Goal: Information Seeking & Learning: Learn about a topic

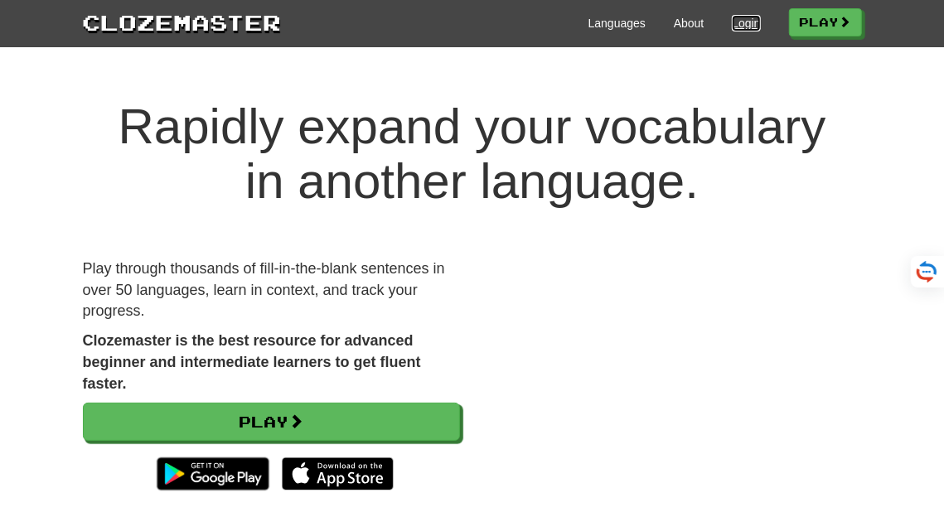
click at [733, 20] on link "Login" at bounding box center [746, 23] width 28 height 17
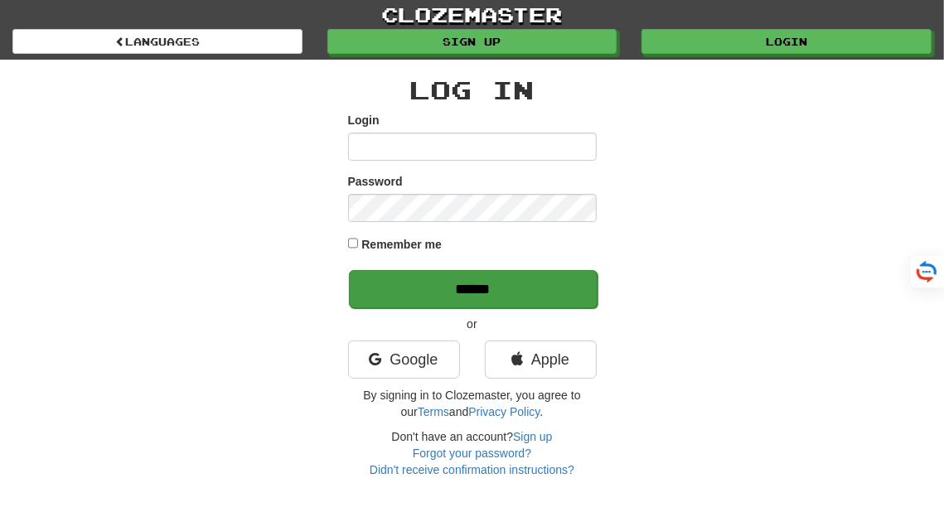
type input "**********"
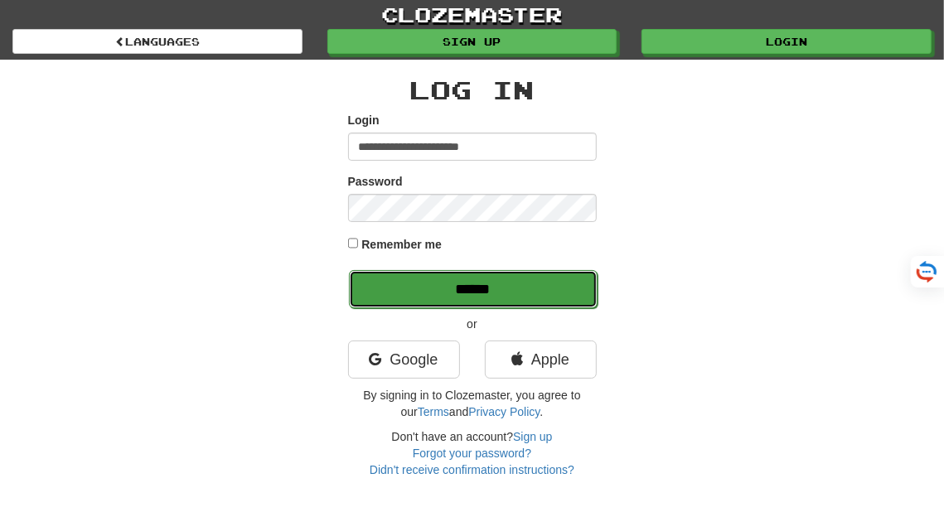
click at [470, 286] on input "******" at bounding box center [473, 289] width 249 height 38
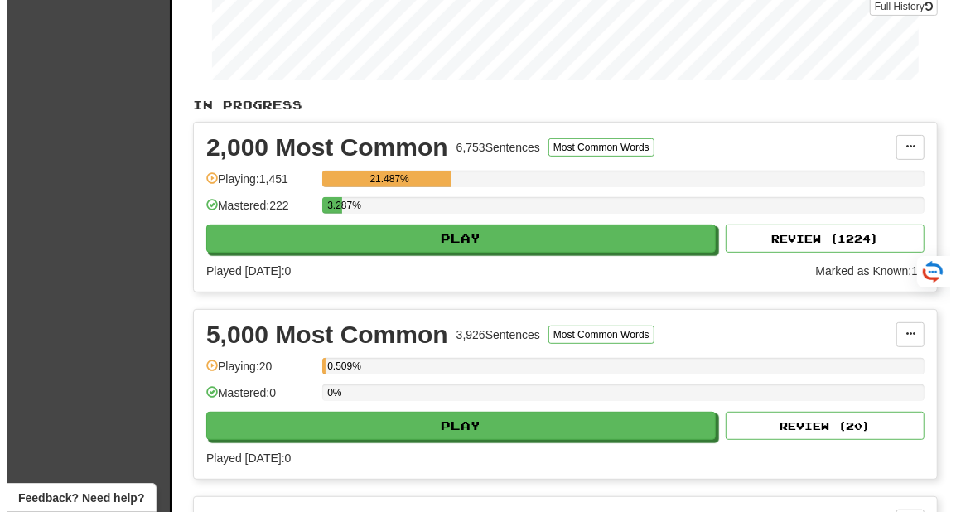
scroll to position [278, 0]
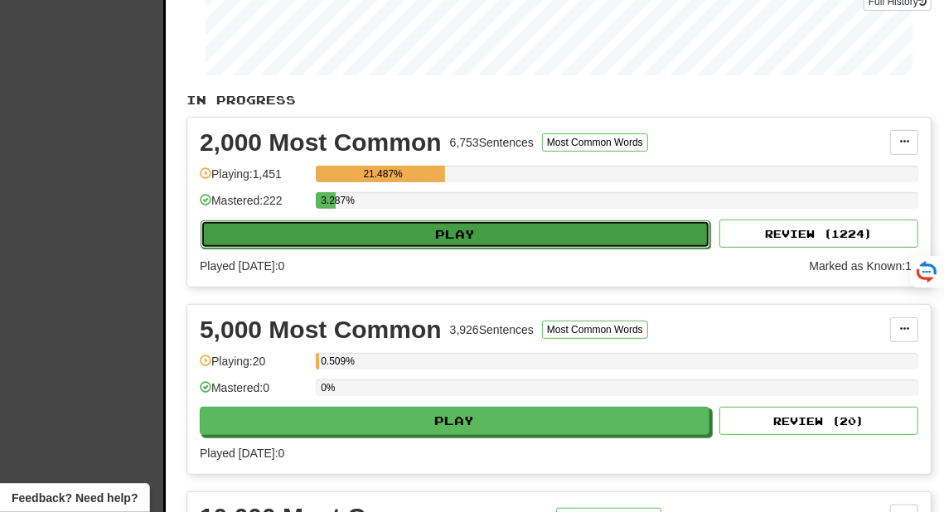
click at [427, 237] on button "Play" at bounding box center [456, 234] width 510 height 28
select select "**"
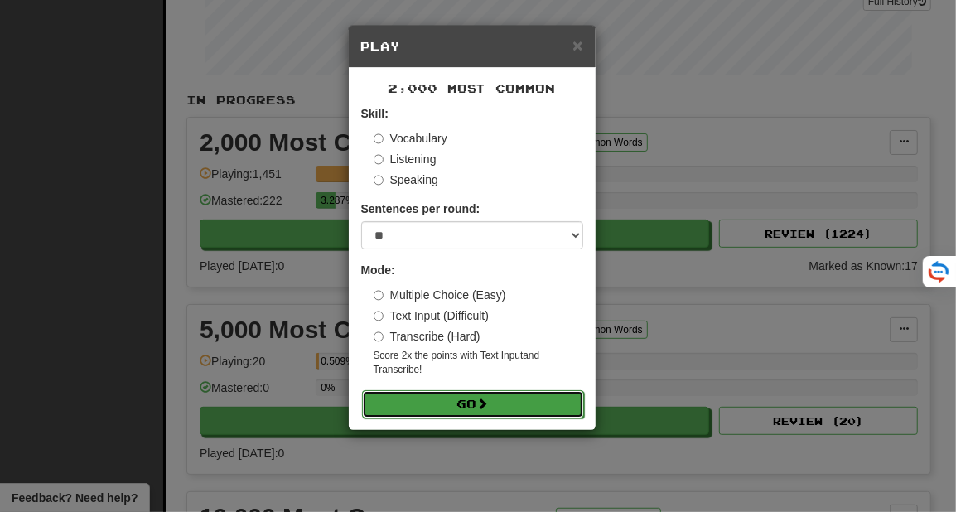
click at [452, 399] on button "Go" at bounding box center [473, 404] width 222 height 28
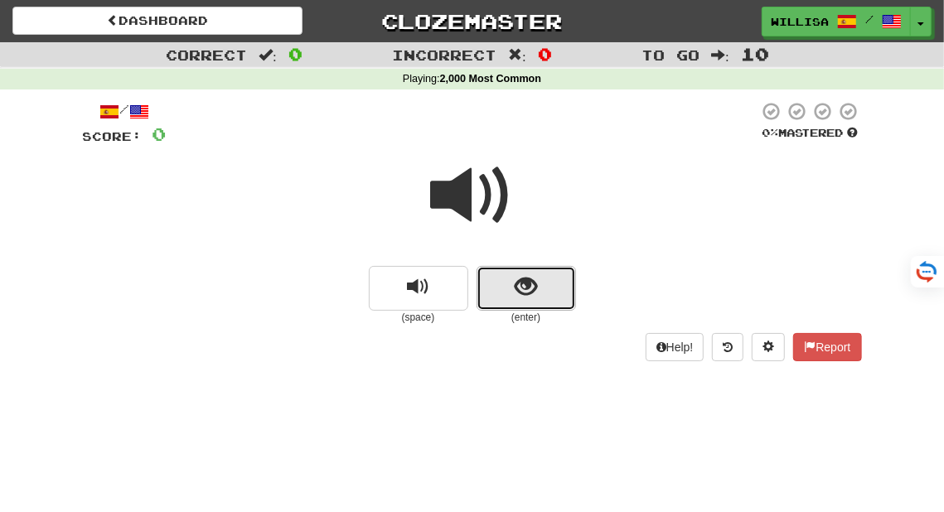
click at [516, 286] on span "show sentence" at bounding box center [526, 287] width 22 height 22
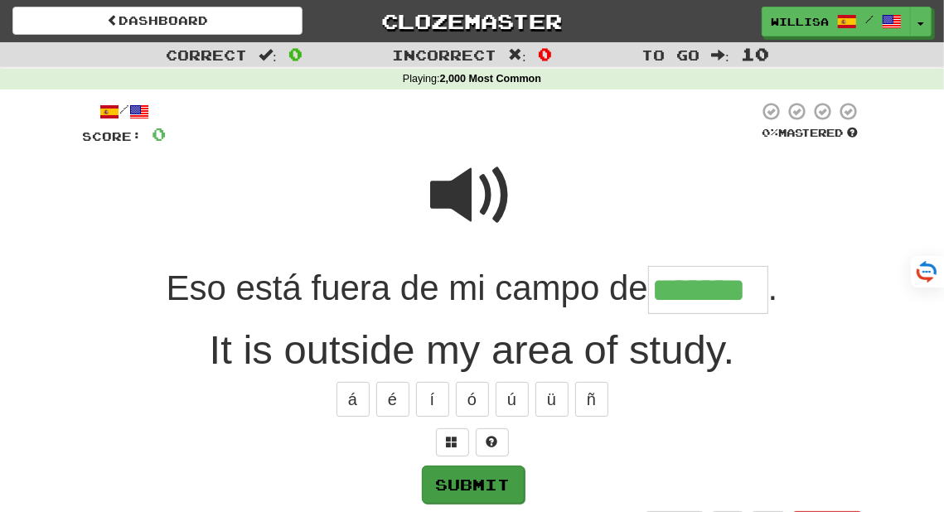
type input "*******"
click at [472, 487] on button "Submit" at bounding box center [473, 485] width 103 height 38
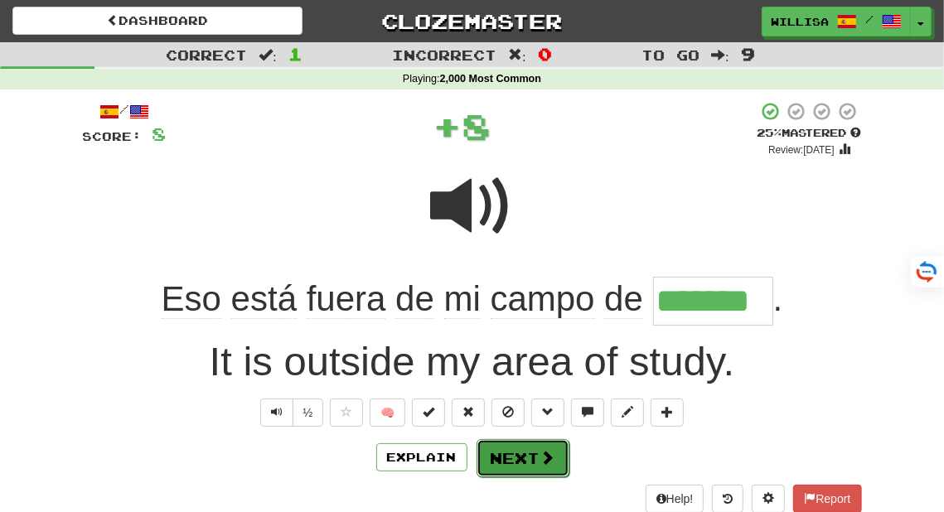
click at [520, 452] on button "Next" at bounding box center [522, 458] width 93 height 38
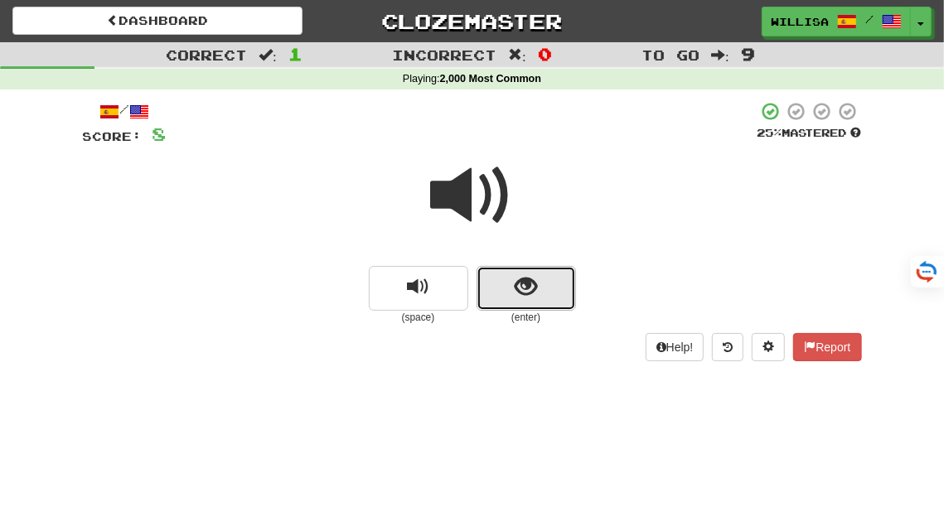
click at [522, 291] on span "show sentence" at bounding box center [526, 287] width 22 height 22
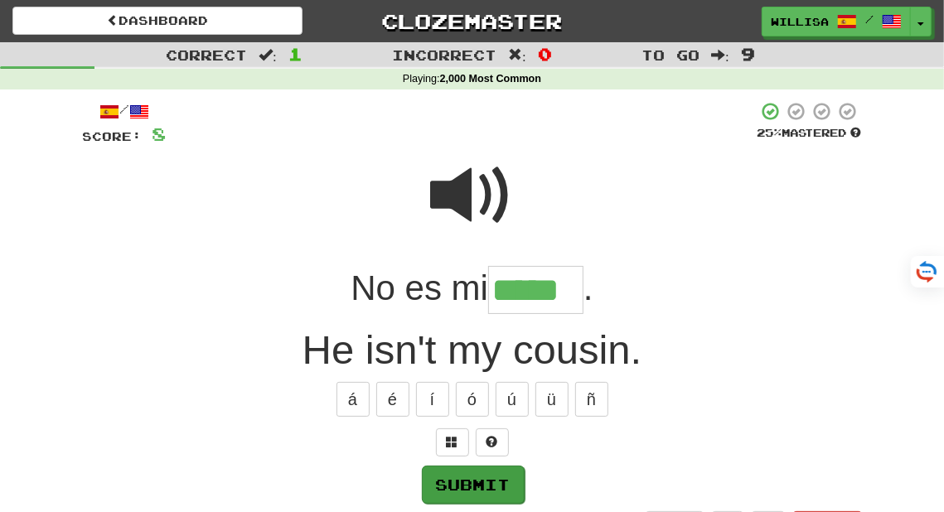
type input "*****"
click at [471, 478] on button "Submit" at bounding box center [473, 485] width 103 height 38
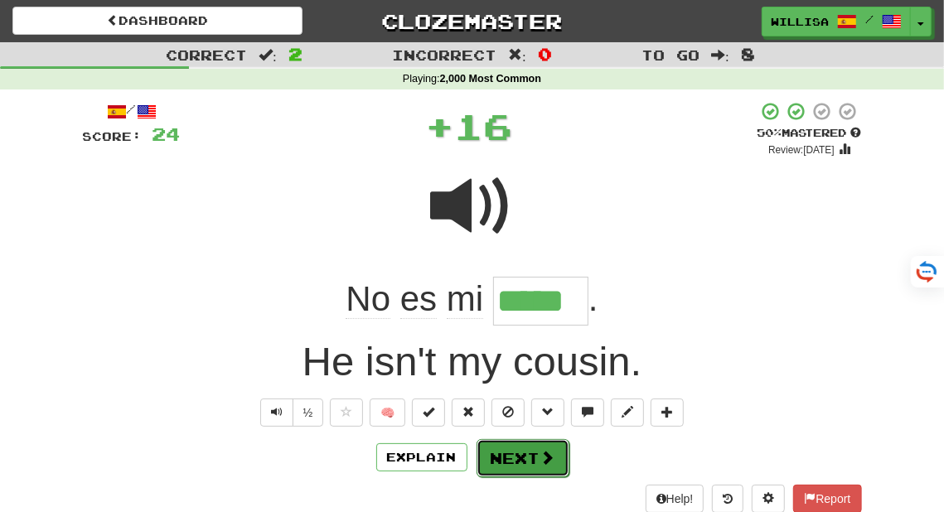
click at [510, 452] on button "Next" at bounding box center [522, 458] width 93 height 38
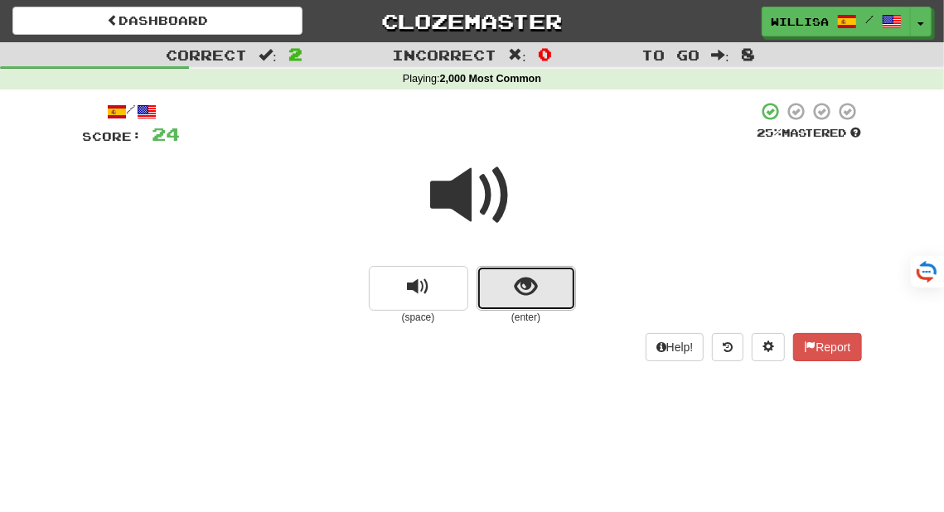
click at [511, 297] on button "show sentence" at bounding box center [525, 288] width 99 height 45
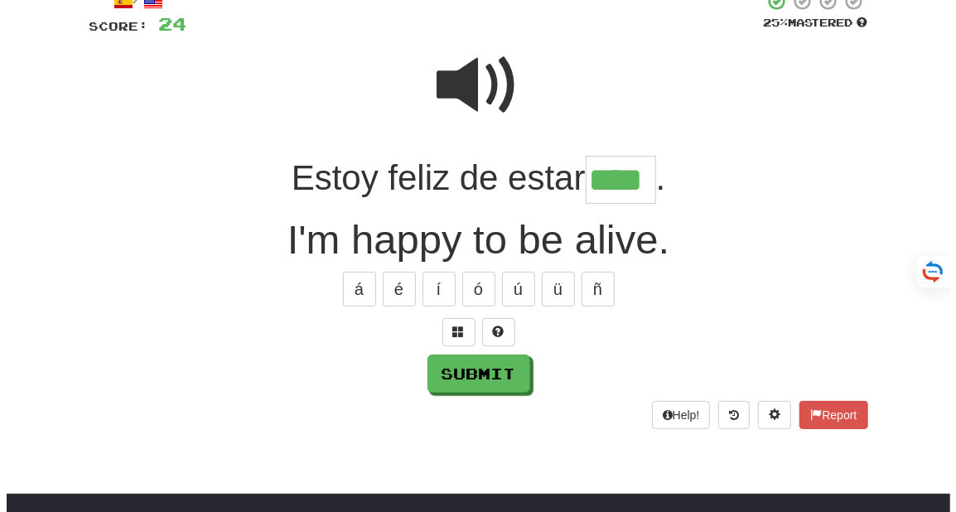
scroll to position [99, 0]
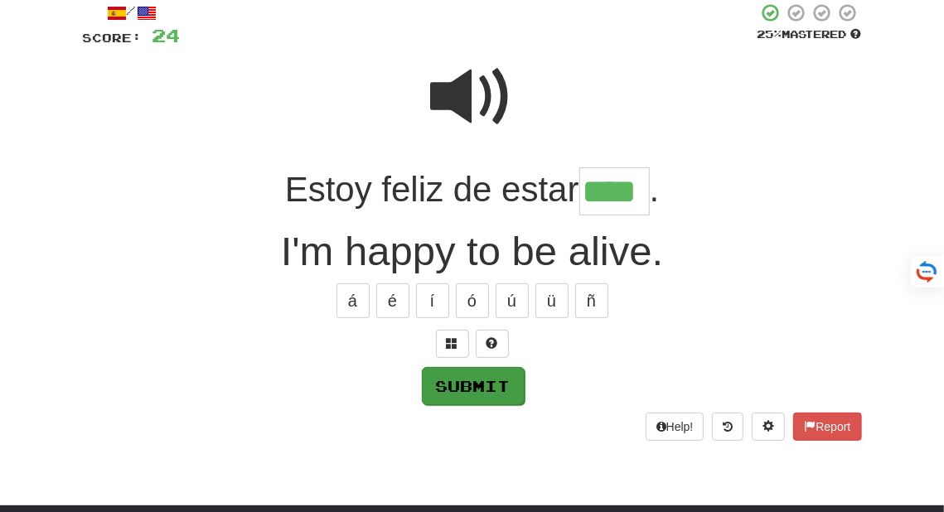
type input "****"
click at [457, 383] on button "Submit" at bounding box center [473, 386] width 103 height 38
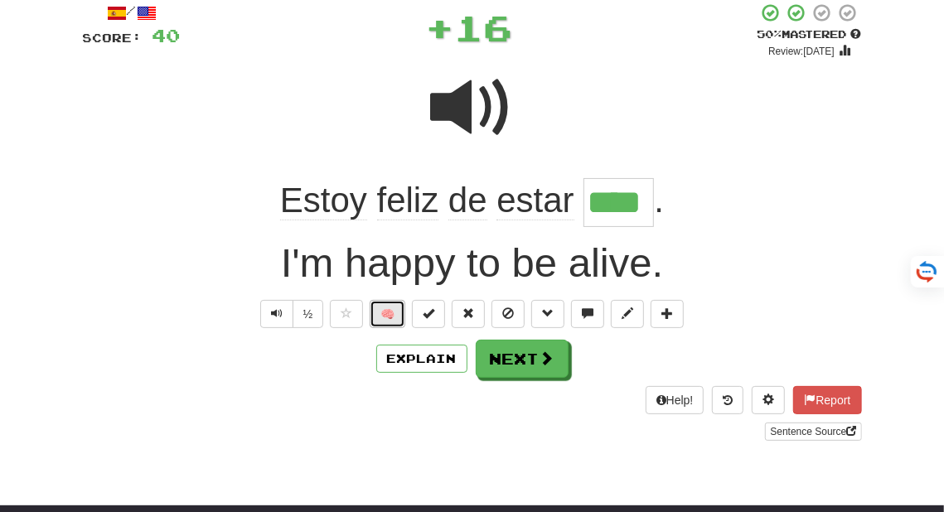
click at [392, 316] on button "🧠" at bounding box center [388, 314] width 36 height 28
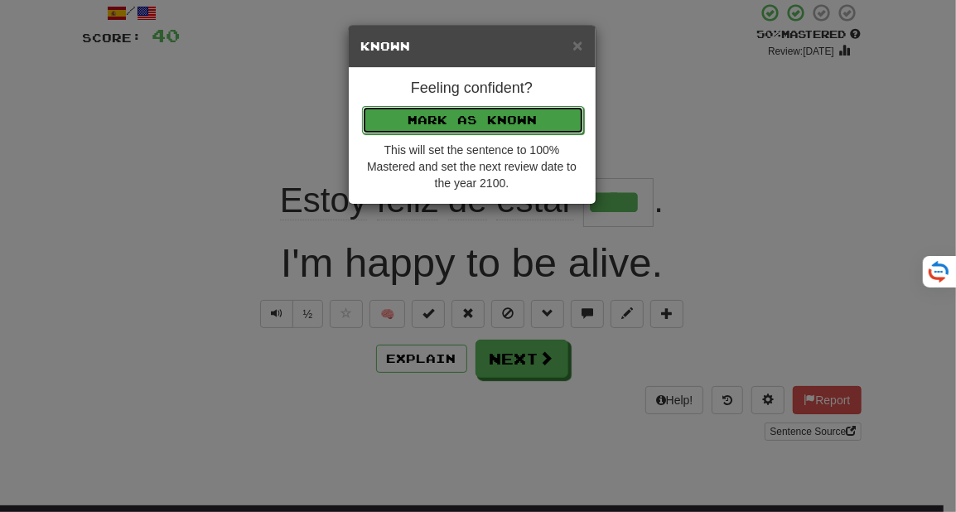
click at [475, 119] on button "Mark as Known" at bounding box center [473, 120] width 222 height 28
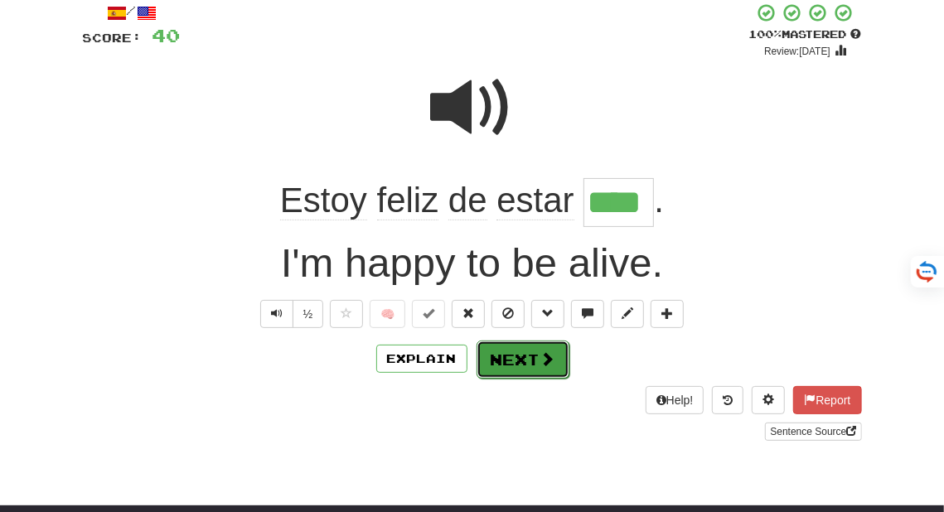
click at [516, 354] on button "Next" at bounding box center [522, 360] width 93 height 38
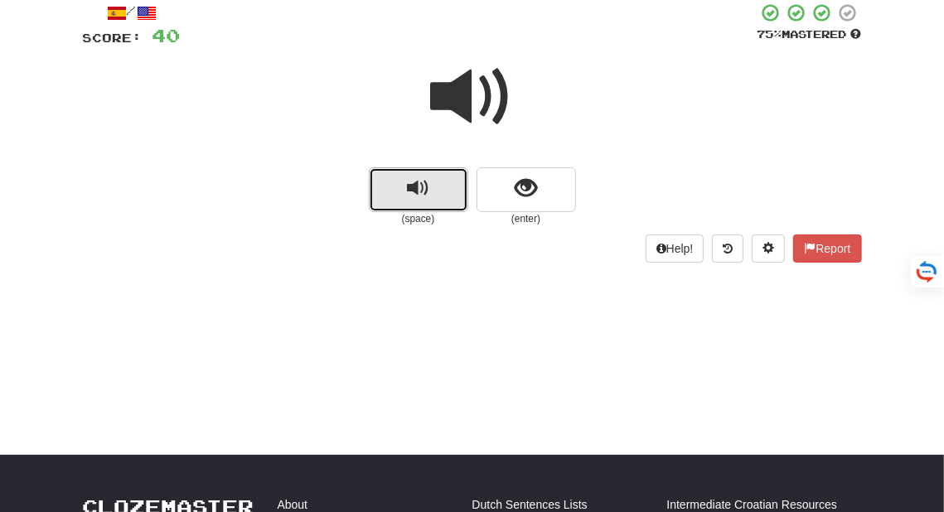
click at [396, 184] on button "replay audio" at bounding box center [418, 189] width 99 height 45
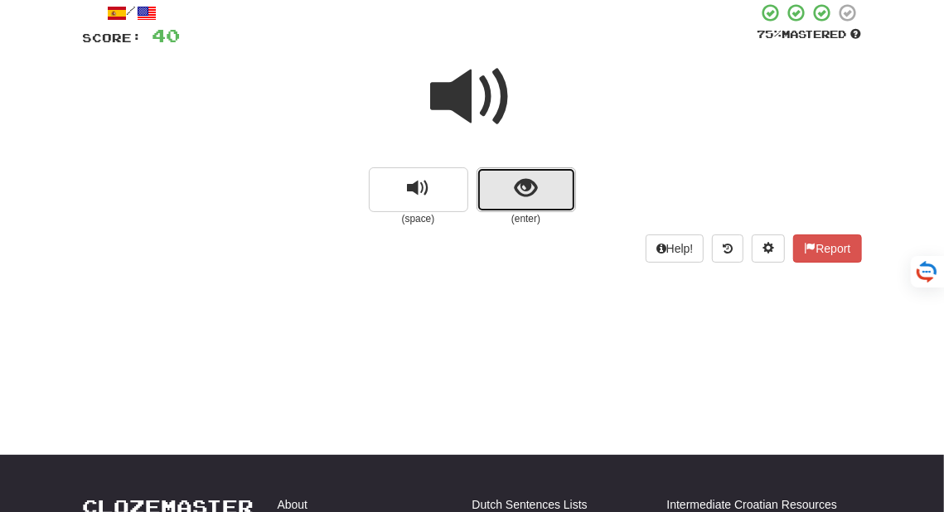
click at [510, 178] on button "show sentence" at bounding box center [525, 189] width 99 height 45
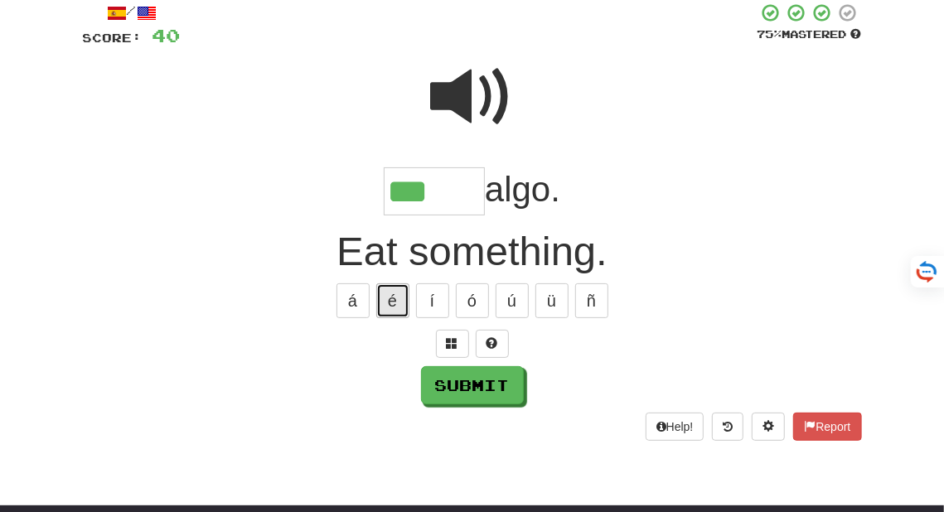
click at [396, 301] on button "é" at bounding box center [392, 300] width 33 height 35
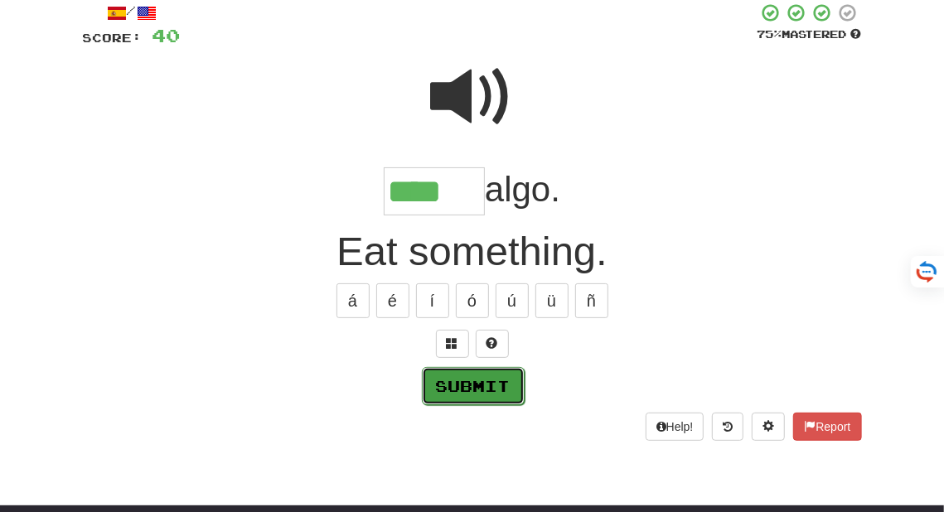
click at [434, 389] on button "Submit" at bounding box center [473, 386] width 103 height 38
type input "****"
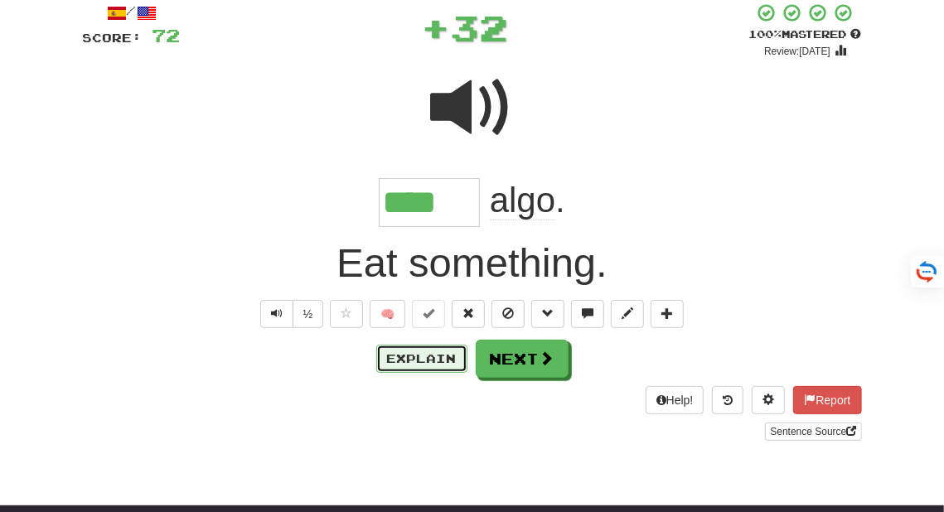
click at [413, 362] on button "Explain" at bounding box center [421, 359] width 91 height 28
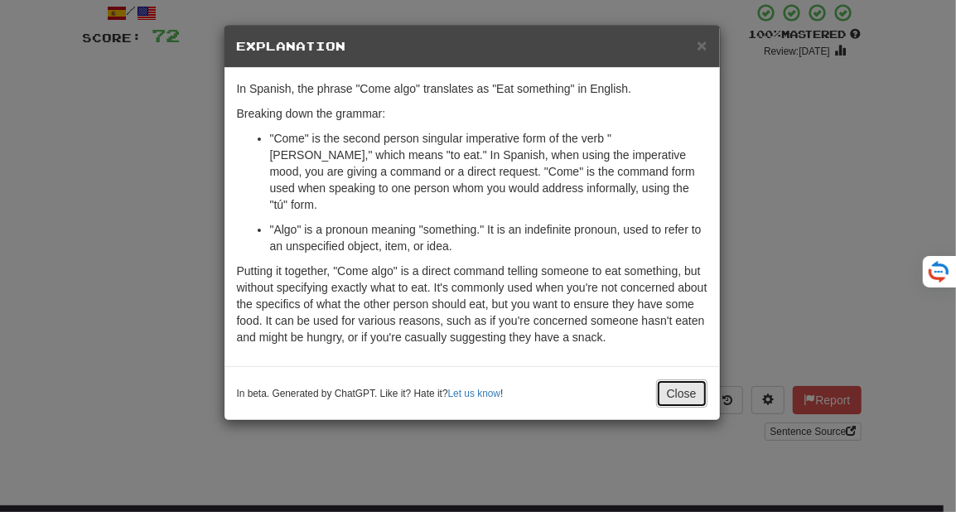
click at [678, 379] on button "Close" at bounding box center [681, 393] width 51 height 28
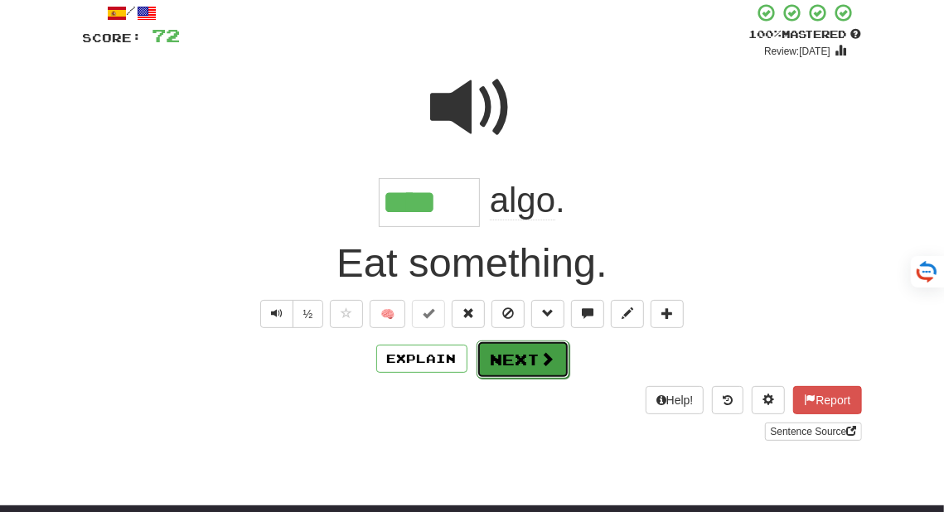
click at [521, 361] on button "Next" at bounding box center [522, 360] width 93 height 38
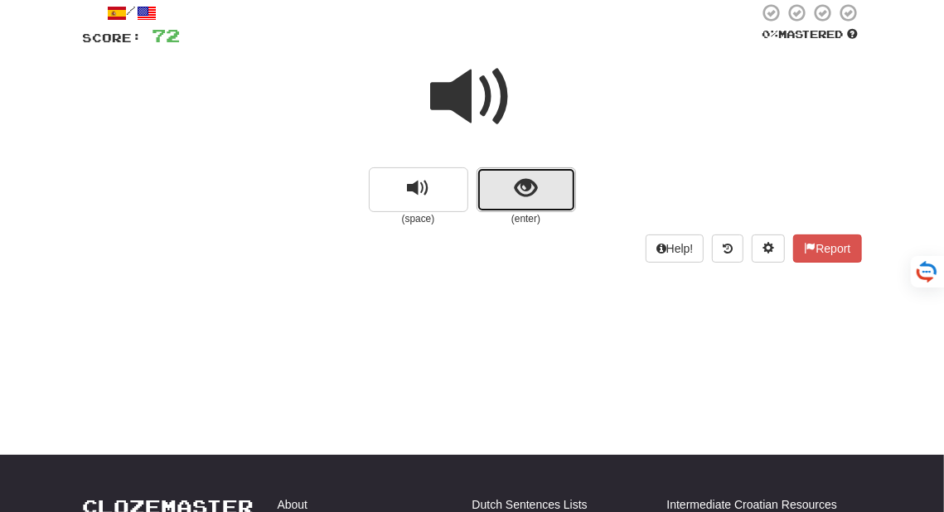
click at [503, 191] on button "show sentence" at bounding box center [525, 189] width 99 height 45
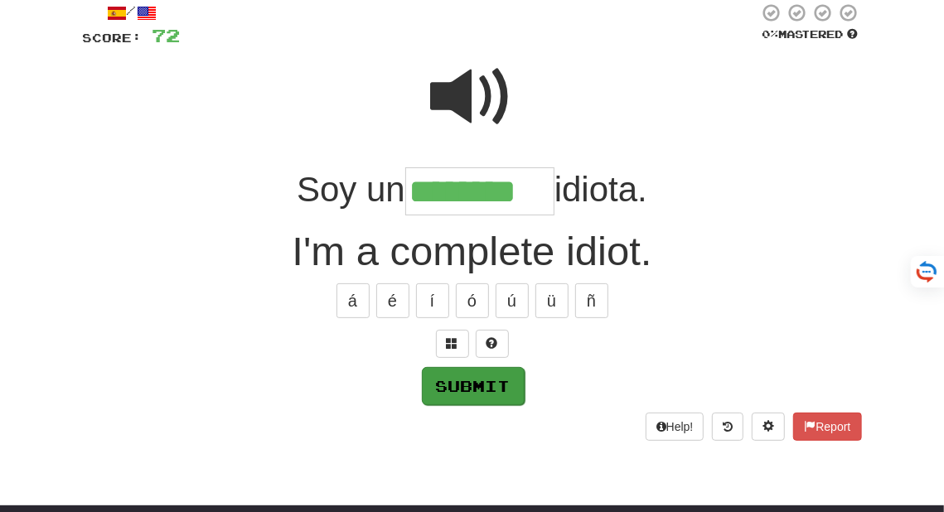
type input "********"
click at [481, 380] on button "Submit" at bounding box center [473, 386] width 103 height 38
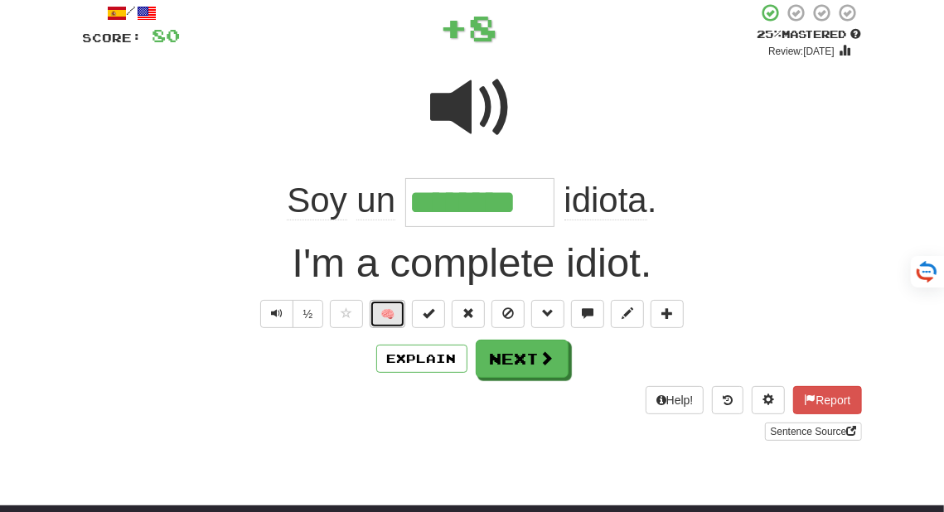
click at [387, 314] on button "🧠" at bounding box center [388, 314] width 36 height 28
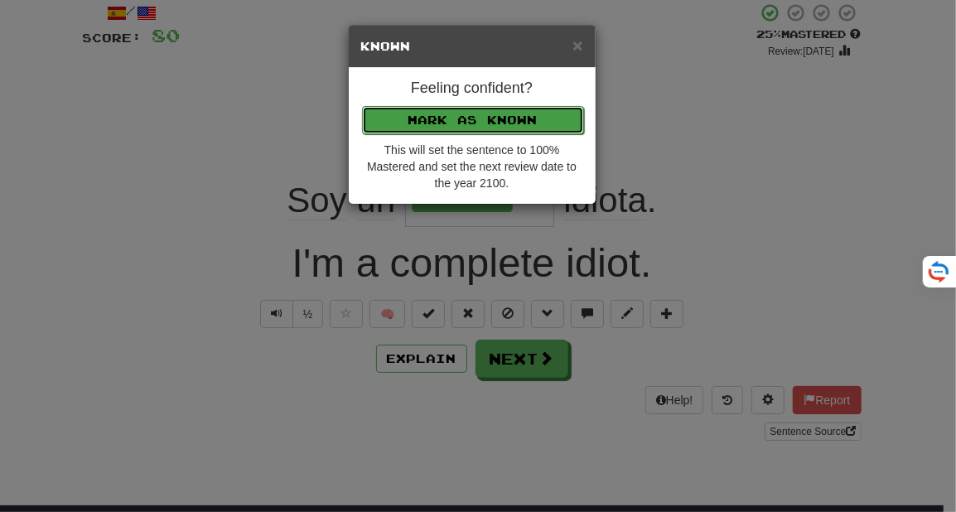
click at [475, 113] on button "Mark as Known" at bounding box center [473, 120] width 222 height 28
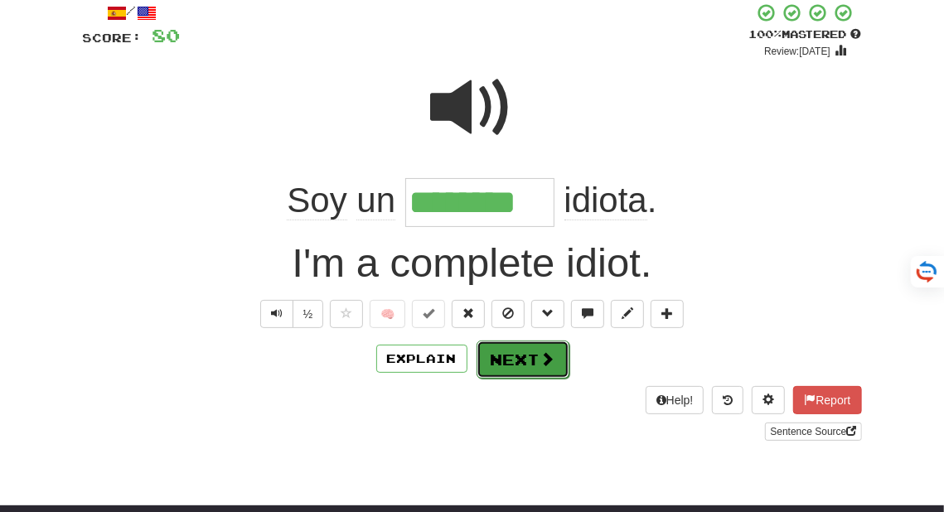
click at [515, 356] on button "Next" at bounding box center [522, 360] width 93 height 38
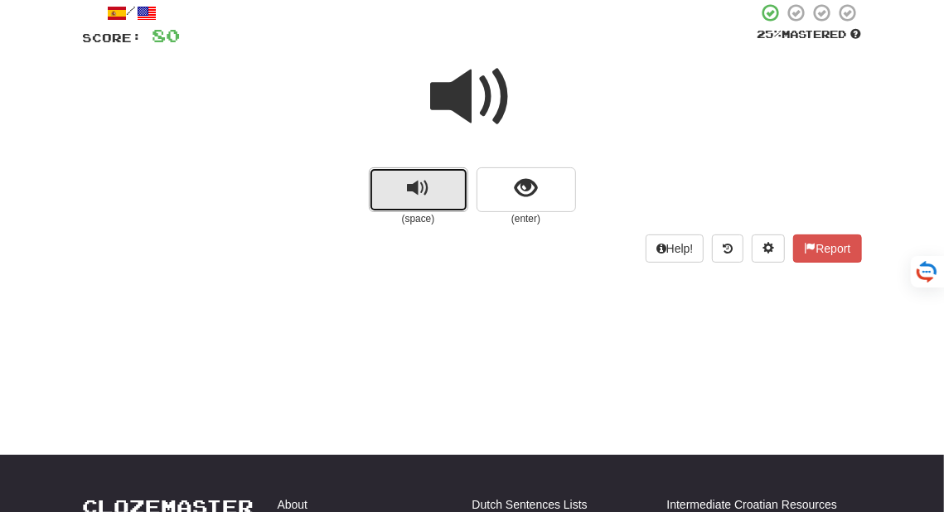
click at [399, 189] on button "replay audio" at bounding box center [418, 189] width 99 height 45
click at [401, 190] on button "replay audio" at bounding box center [418, 189] width 99 height 45
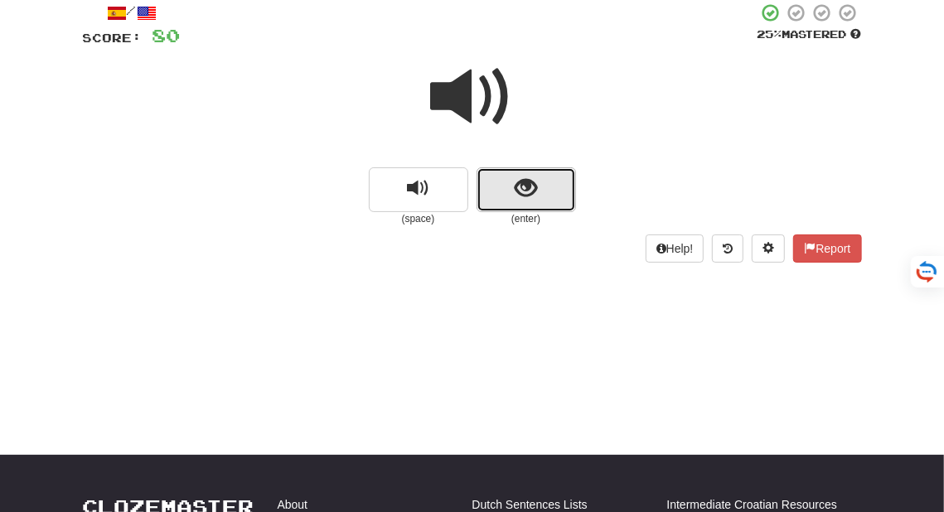
click at [520, 188] on span "show sentence" at bounding box center [526, 188] width 22 height 22
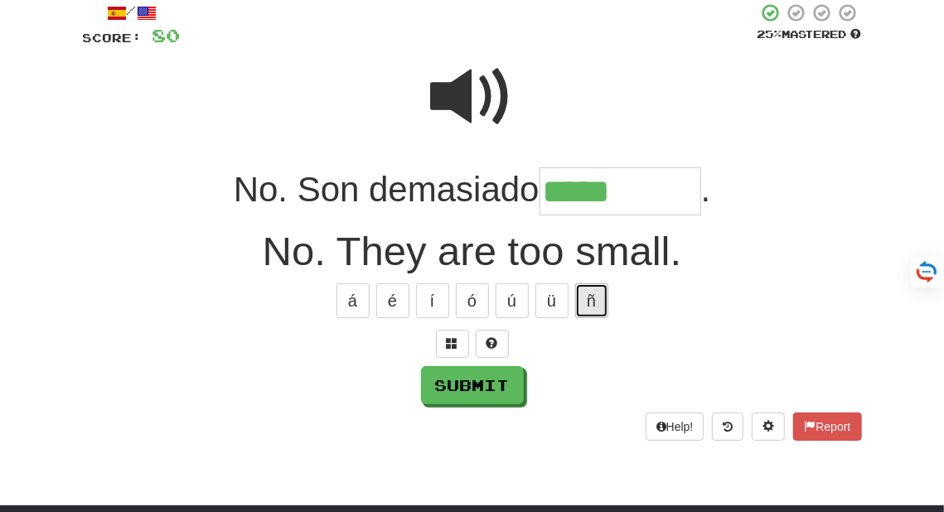
click at [590, 297] on button "ñ" at bounding box center [591, 300] width 33 height 35
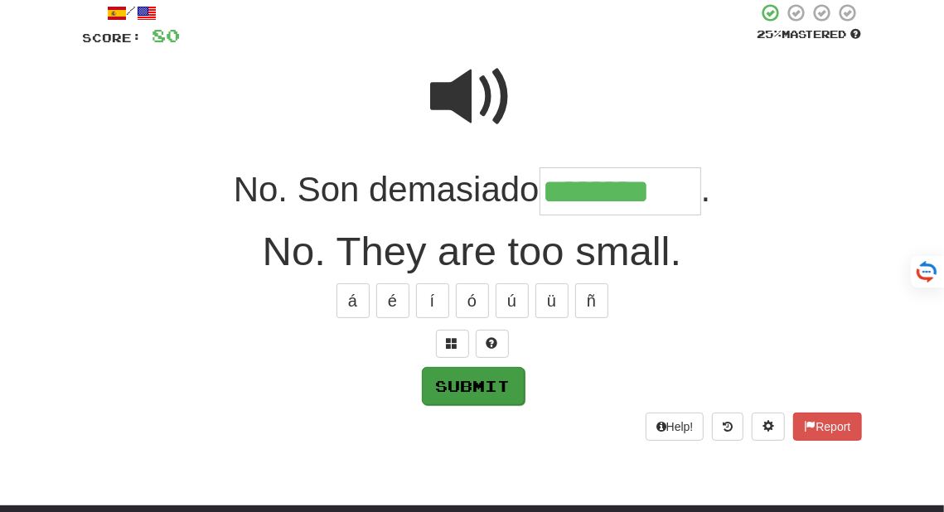
type input "********"
click at [466, 382] on button "Submit" at bounding box center [473, 386] width 103 height 38
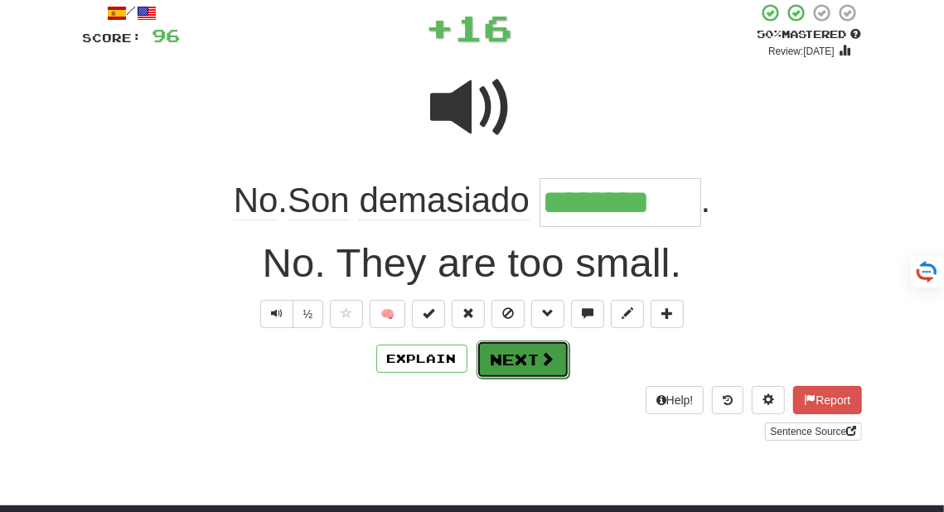
click at [524, 355] on button "Next" at bounding box center [522, 360] width 93 height 38
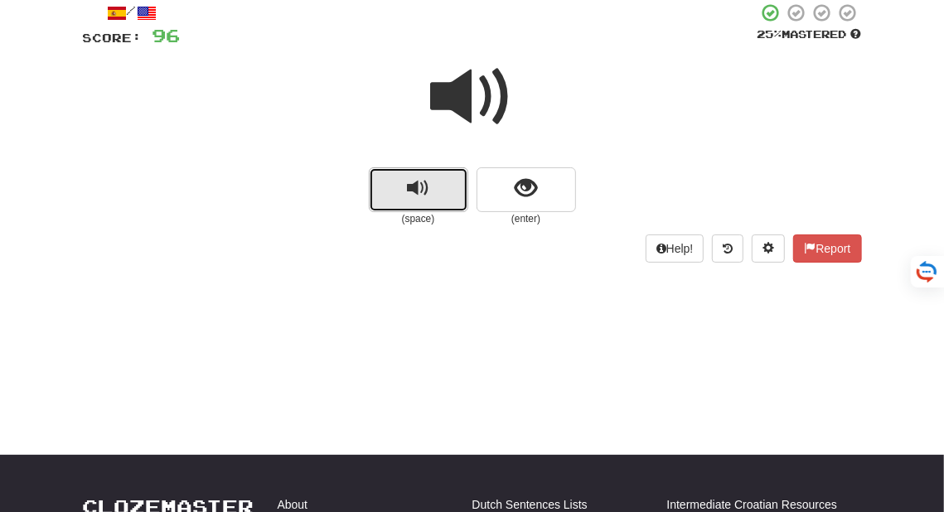
click at [416, 193] on span "replay audio" at bounding box center [418, 188] width 22 height 22
drag, startPoint x: 416, startPoint y: 193, endPoint x: 301, endPoint y: 257, distance: 131.7
click at [301, 257] on div "Help! Report" at bounding box center [472, 248] width 779 height 28
click at [394, 195] on button "replay audio" at bounding box center [418, 189] width 99 height 45
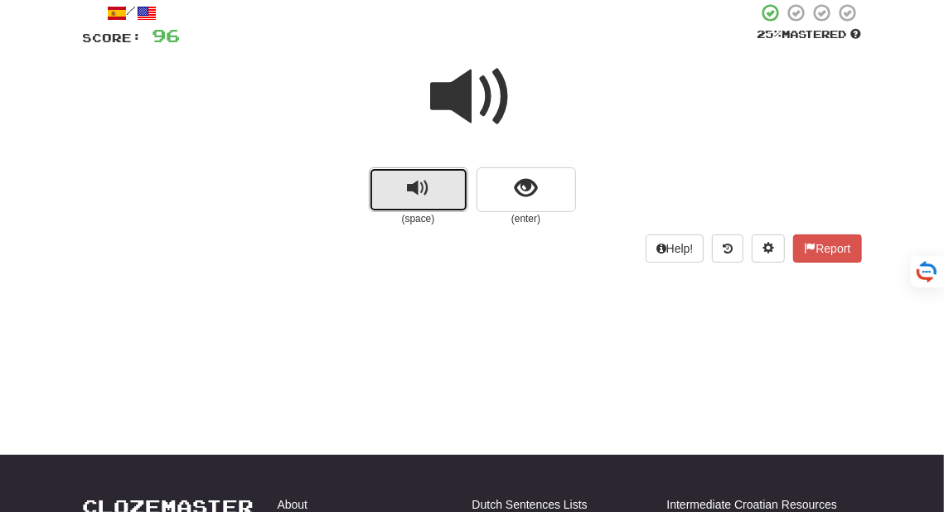
click at [393, 197] on button "replay audio" at bounding box center [418, 189] width 99 height 45
click at [391, 198] on button "replay audio" at bounding box center [418, 189] width 99 height 45
click at [386, 203] on button "replay audio" at bounding box center [418, 189] width 99 height 45
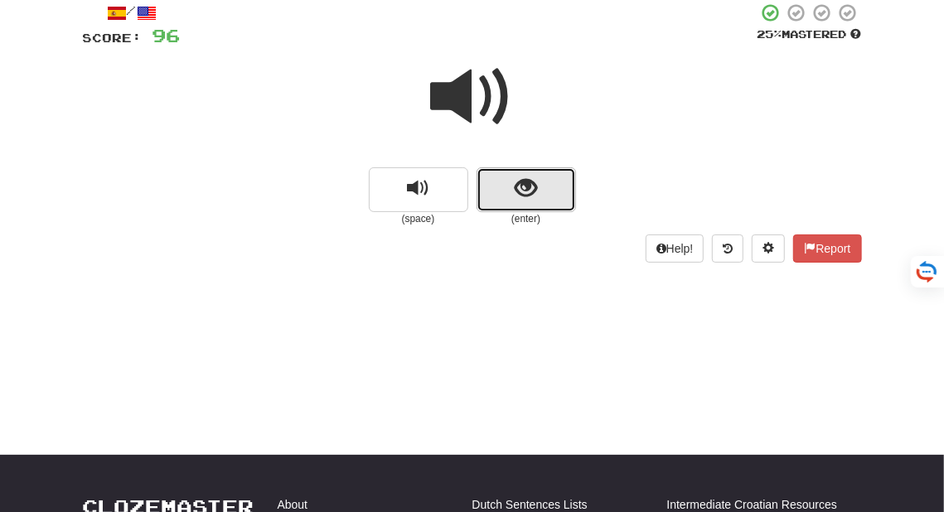
click at [523, 192] on span "show sentence" at bounding box center [526, 188] width 22 height 22
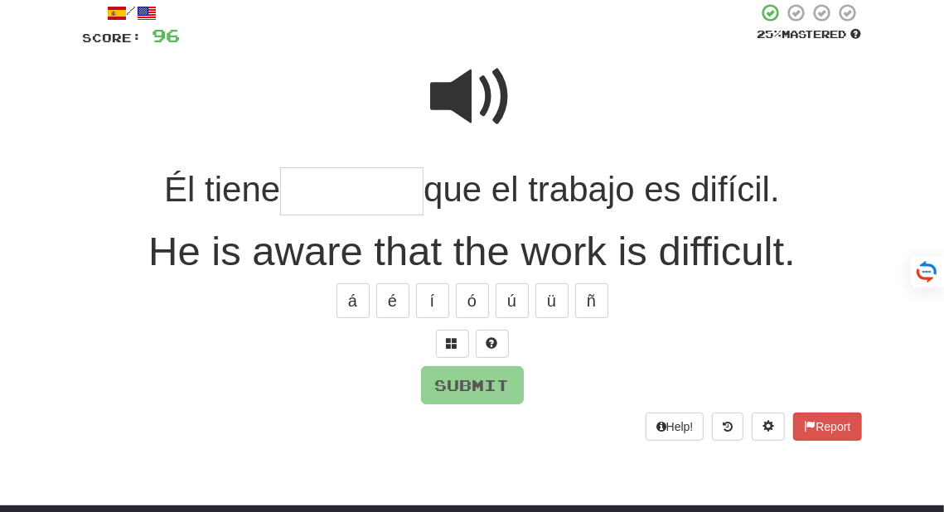
click at [473, 87] on span at bounding box center [472, 97] width 83 height 83
click at [471, 88] on span at bounding box center [472, 97] width 83 height 83
click at [295, 195] on input "text" at bounding box center [351, 191] width 143 height 49
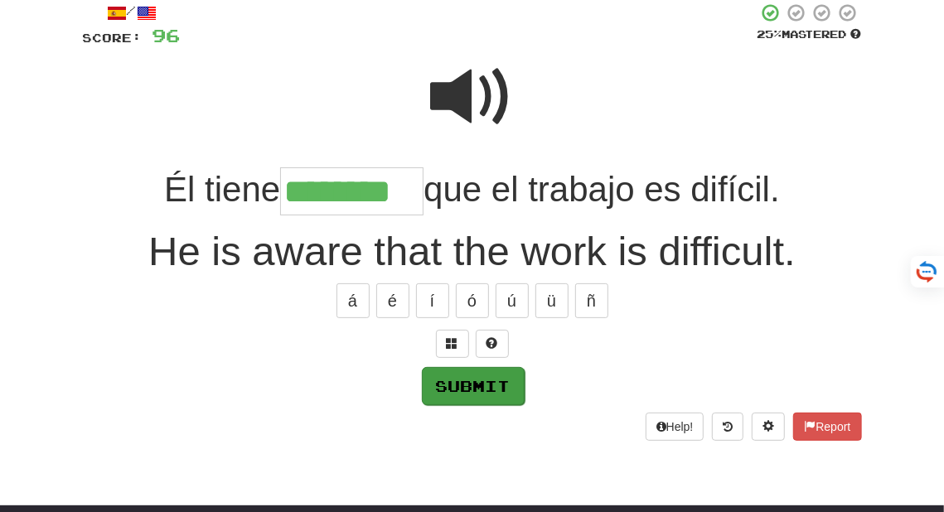
type input "********"
click at [470, 381] on button "Submit" at bounding box center [473, 386] width 103 height 38
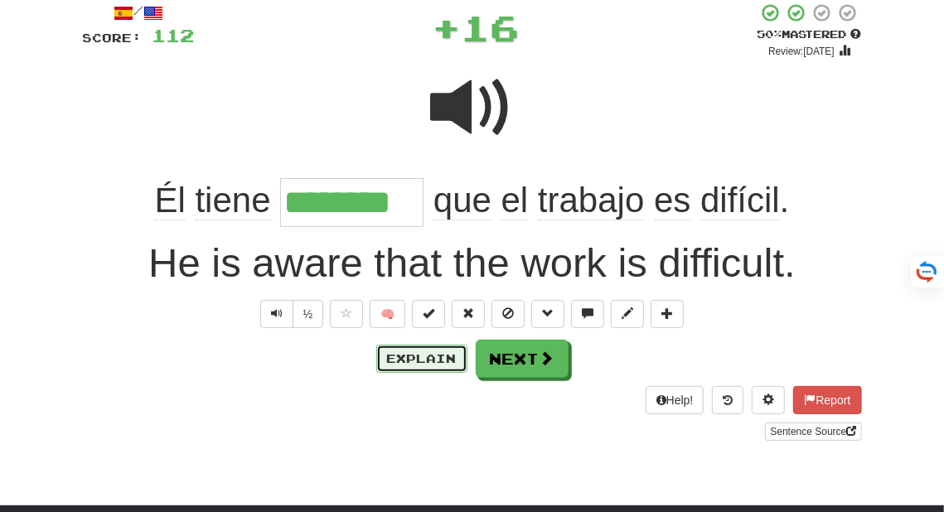
click at [424, 360] on button "Explain" at bounding box center [421, 359] width 91 height 28
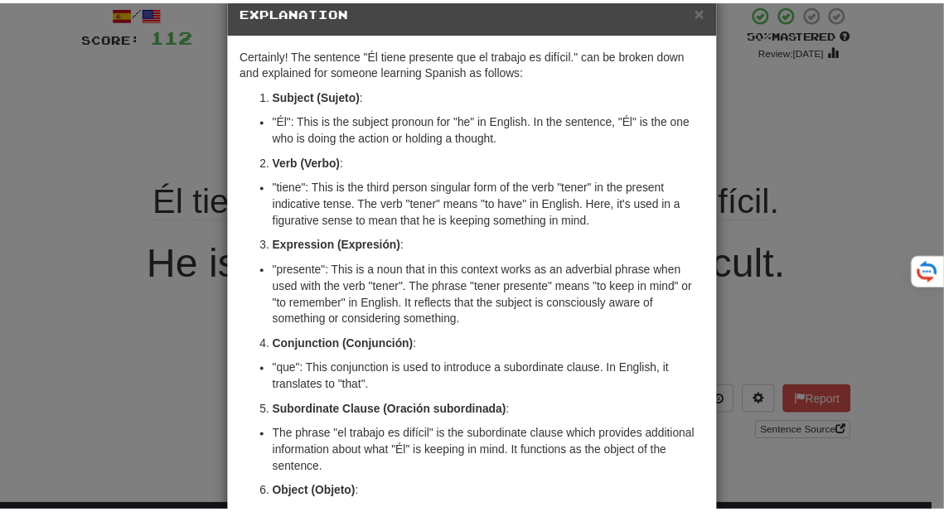
scroll to position [0, 0]
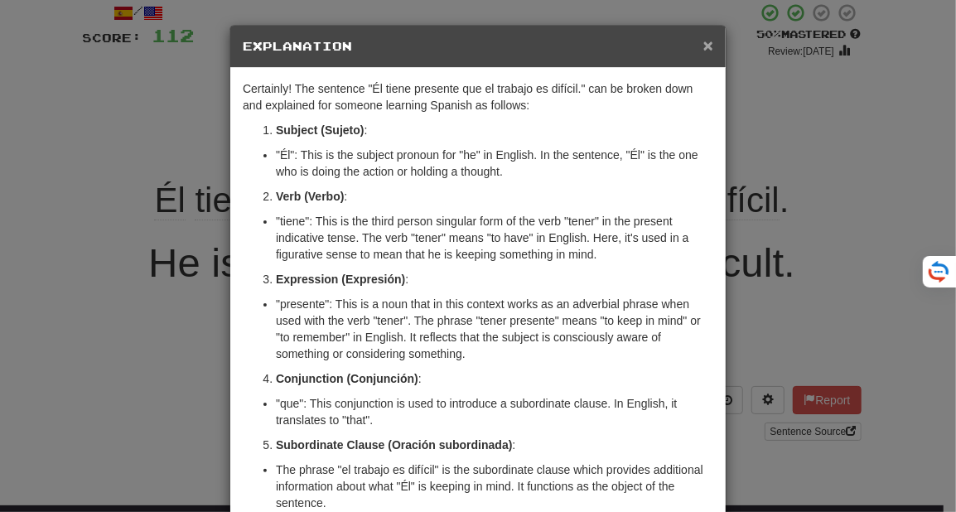
click at [706, 37] on span "×" at bounding box center [708, 45] width 10 height 19
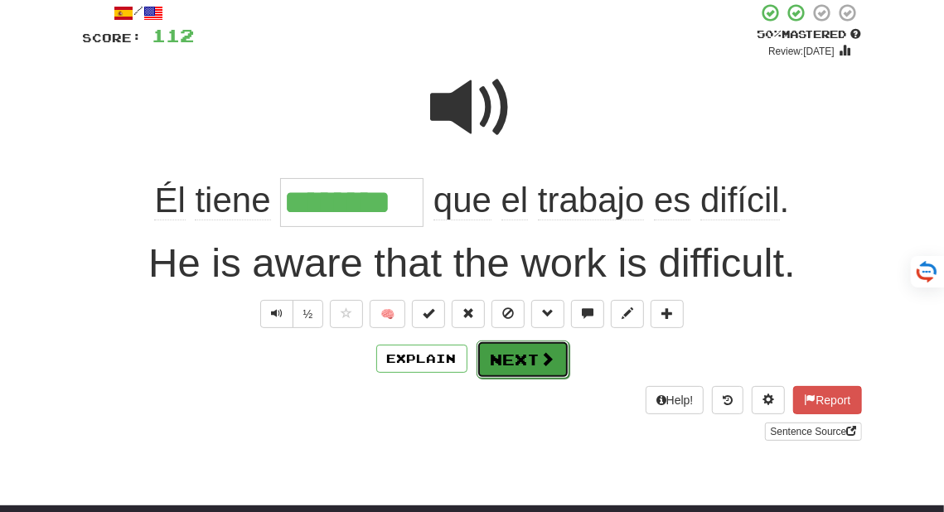
click at [522, 365] on button "Next" at bounding box center [522, 360] width 93 height 38
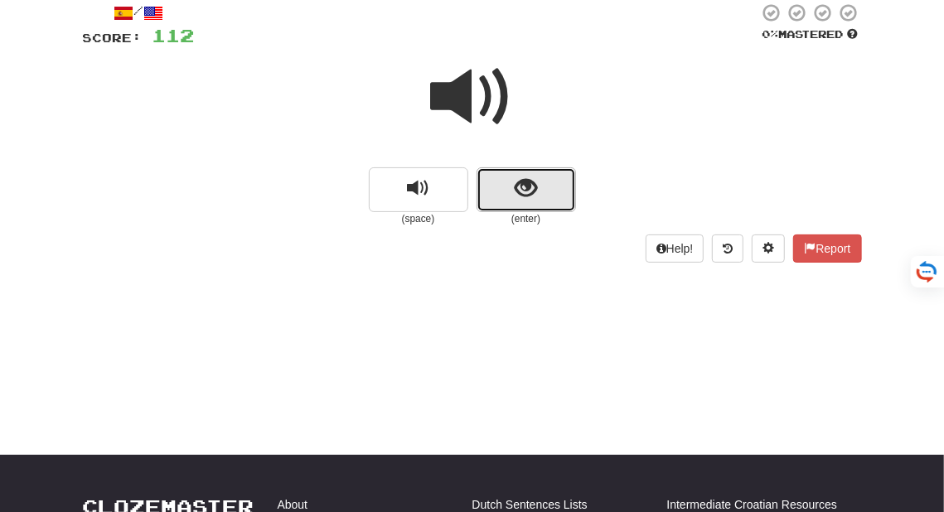
click at [520, 191] on span "show sentence" at bounding box center [526, 188] width 22 height 22
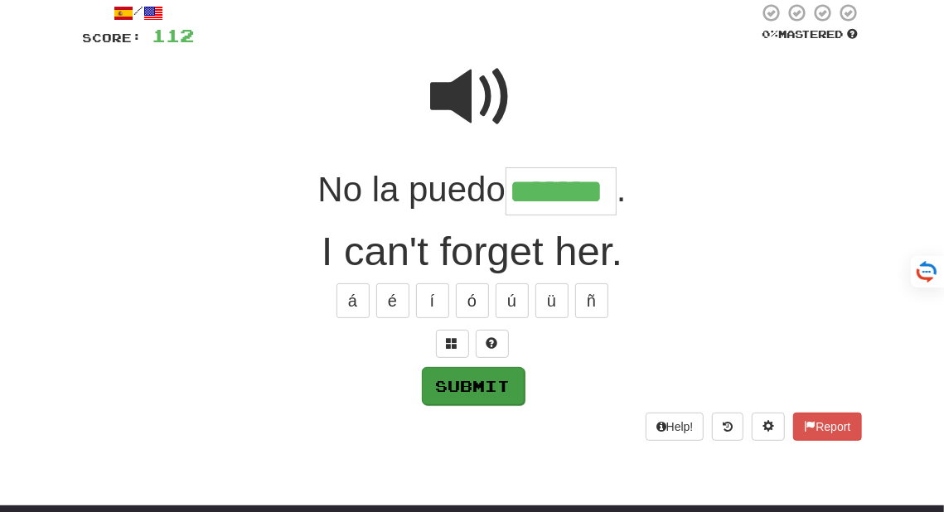
type input "*******"
click at [469, 388] on button "Submit" at bounding box center [473, 386] width 103 height 38
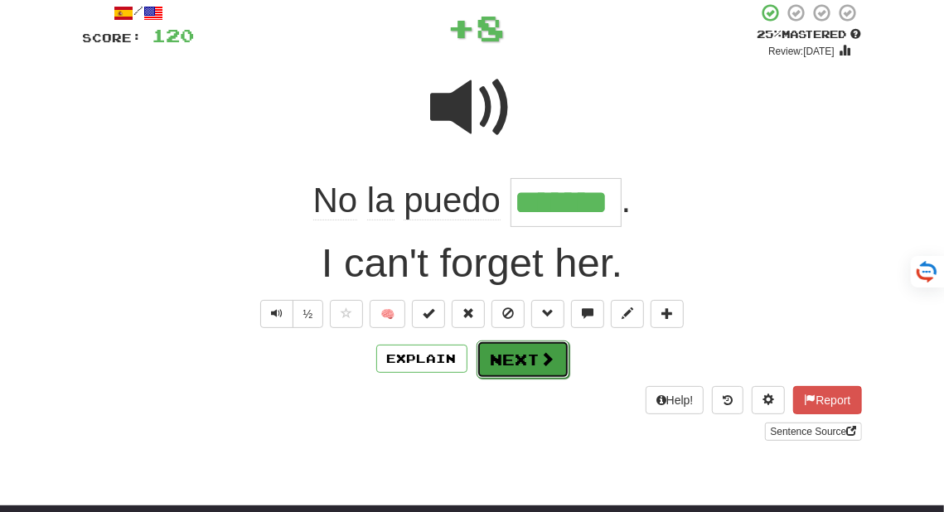
click at [515, 361] on button "Next" at bounding box center [522, 360] width 93 height 38
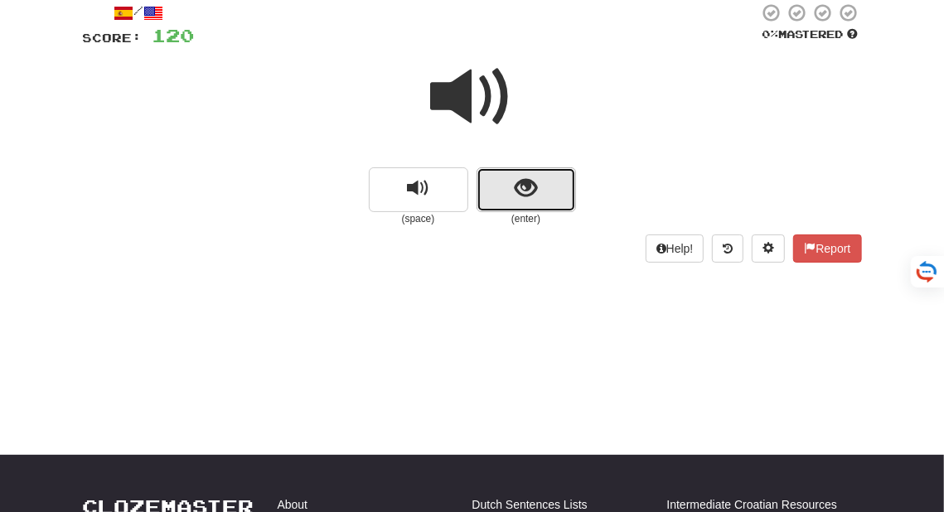
click at [520, 196] on span "show sentence" at bounding box center [526, 188] width 22 height 22
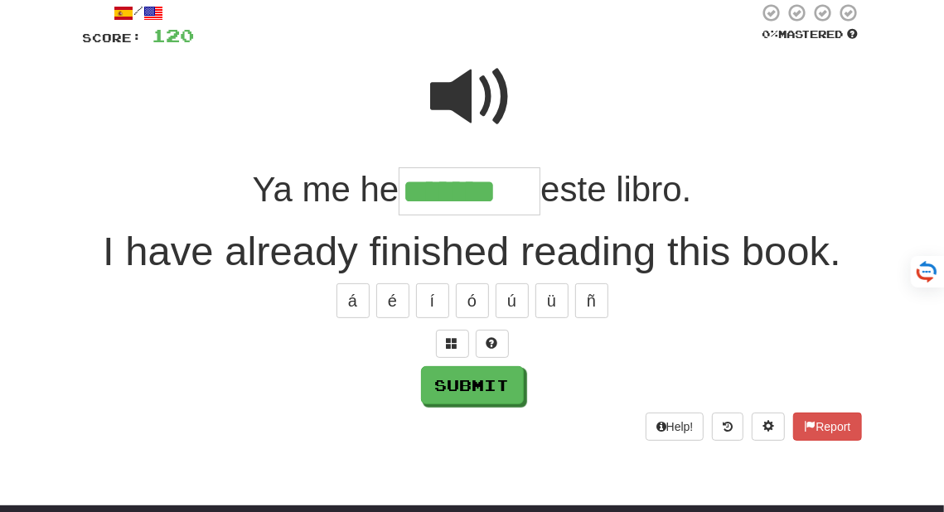
type input "*******"
click at [473, 385] on button "Submit" at bounding box center [473, 386] width 103 height 38
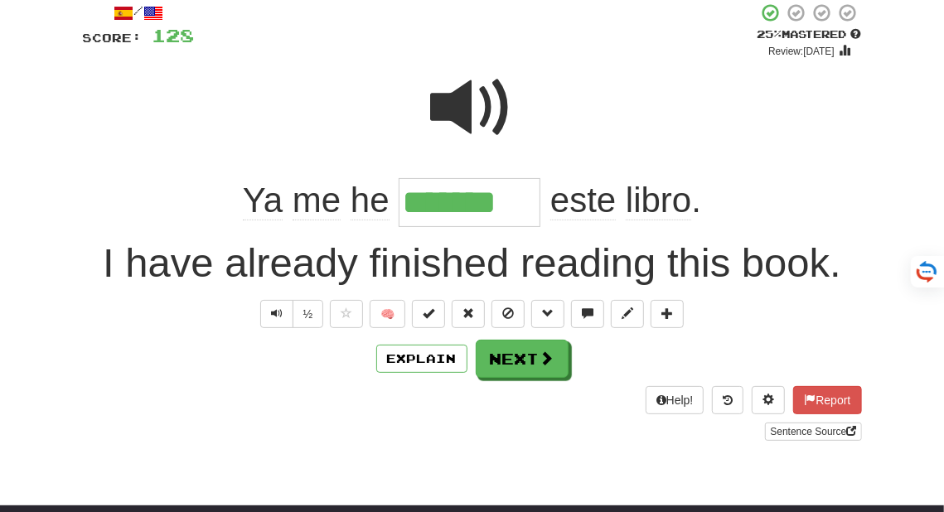
click at [118, 391] on div "Help! Report Sentence Source" at bounding box center [472, 413] width 779 height 55
click at [518, 355] on button "Next" at bounding box center [522, 360] width 93 height 38
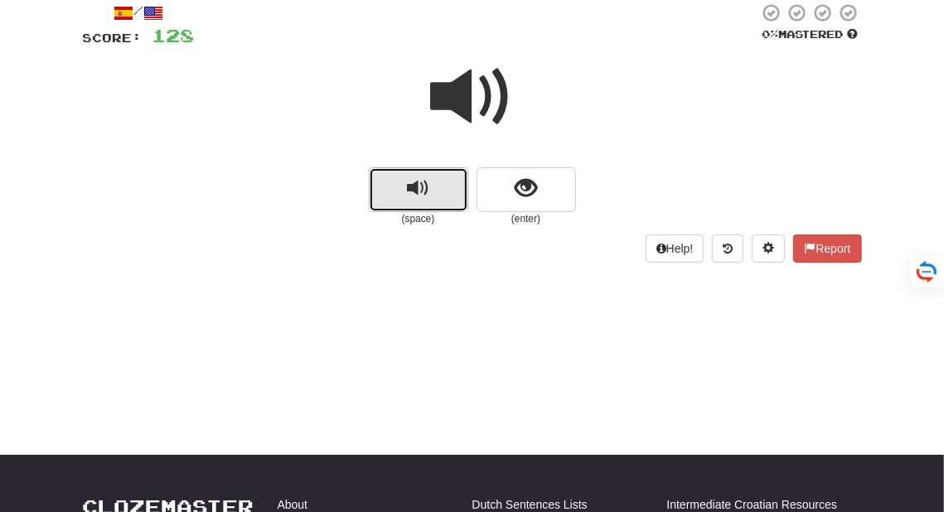
click at [413, 194] on span "replay audio" at bounding box center [418, 188] width 22 height 22
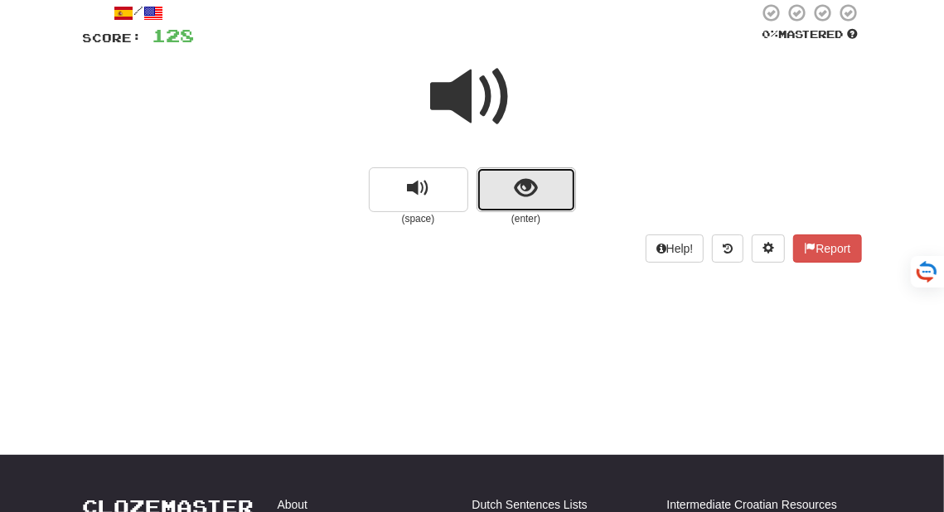
click at [537, 185] on button "show sentence" at bounding box center [525, 189] width 99 height 45
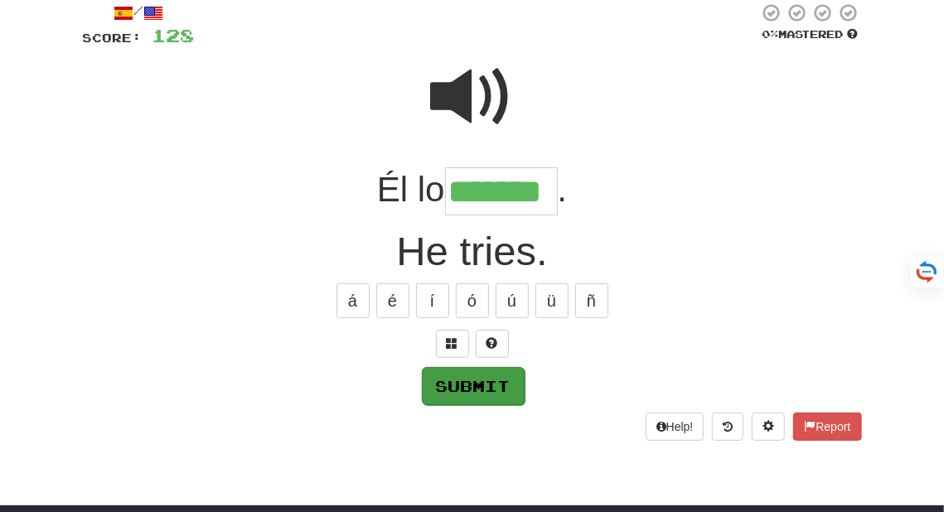
type input "*******"
click at [462, 379] on button "Submit" at bounding box center [473, 386] width 103 height 38
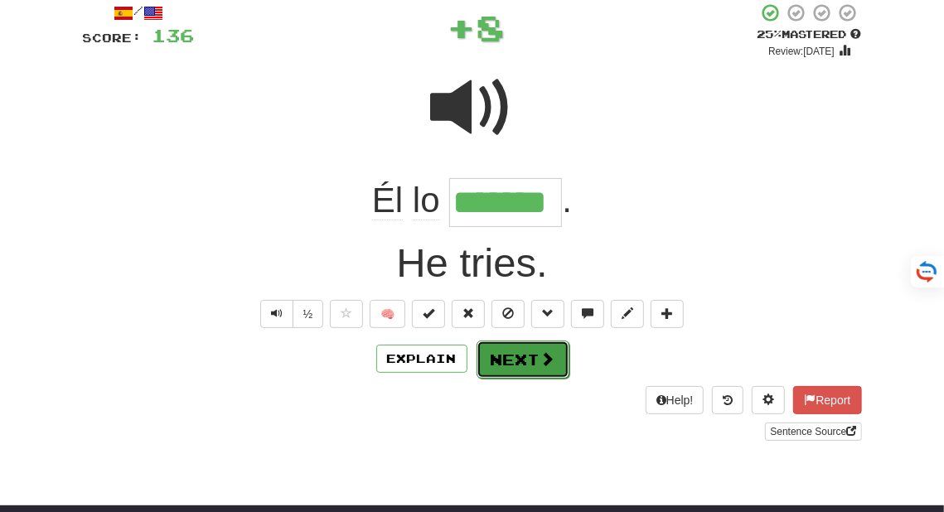
click at [524, 357] on button "Next" at bounding box center [522, 360] width 93 height 38
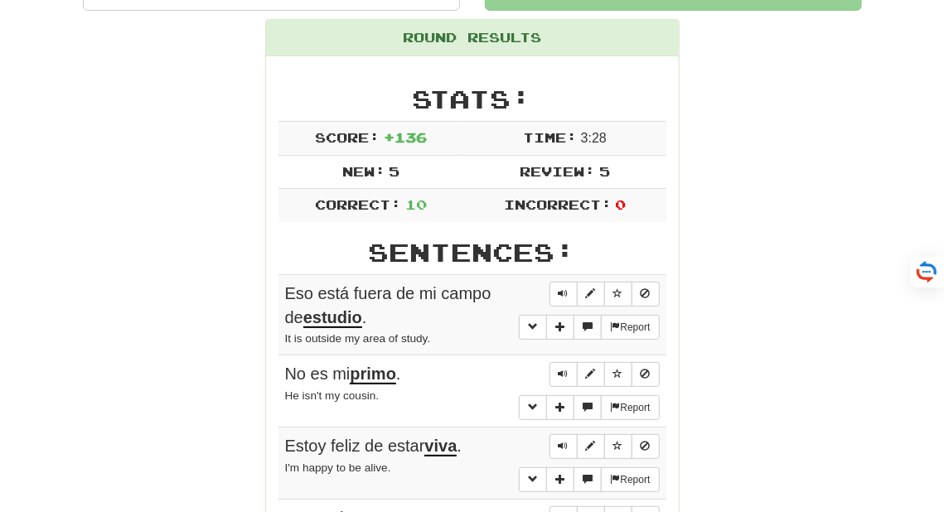
scroll to position [172, 0]
